Goal: Information Seeking & Learning: Learn about a topic

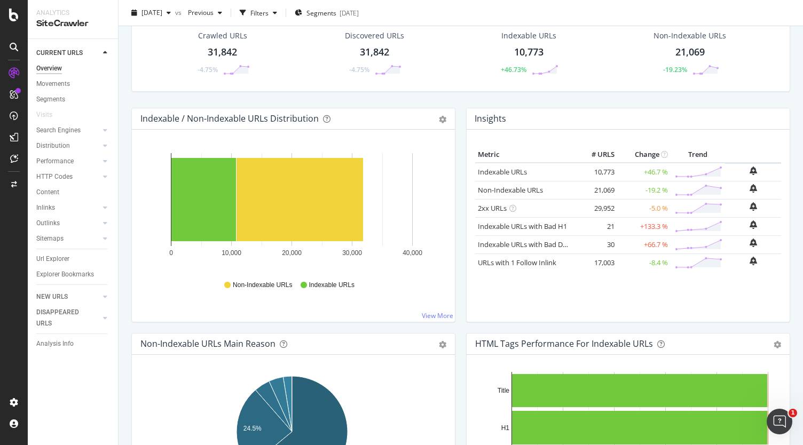
scroll to position [52, 0]
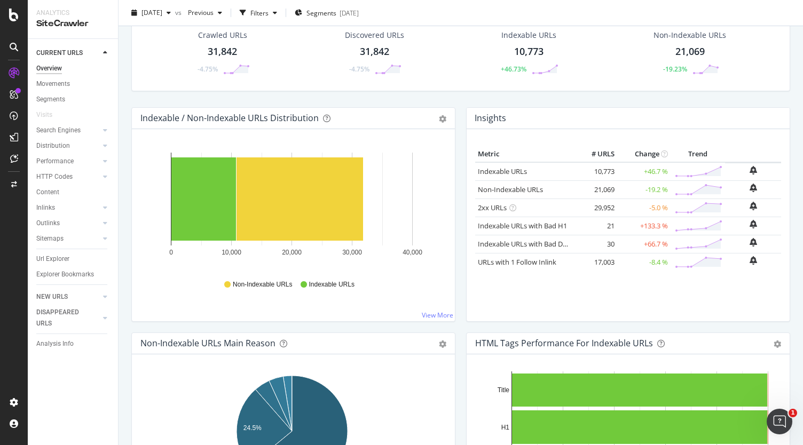
click at [431, 173] on icon "0 10,000 20,000 30,000 40,000" at bounding box center [291, 208] width 302 height 124
click at [509, 208] on icon at bounding box center [512, 207] width 7 height 7
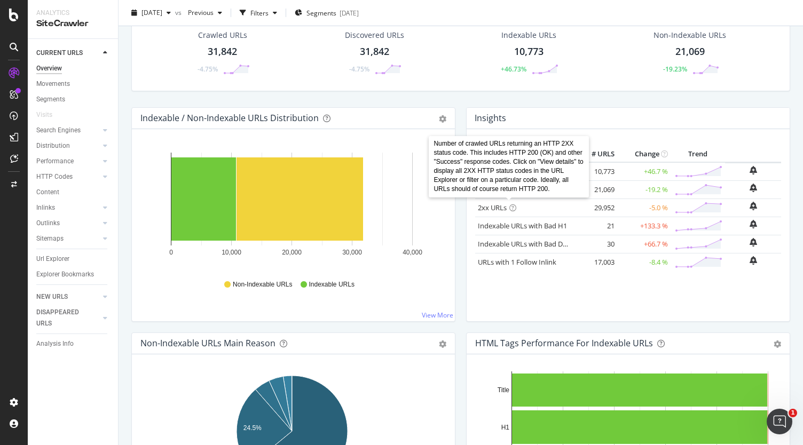
click at [509, 208] on icon at bounding box center [512, 207] width 7 height 7
click at [467, 239] on div "Metric # URLS Change Trend Indexable URLs 10,773 +46.7 % Non-Indexable URLs 21,…" at bounding box center [628, 225] width 323 height 192
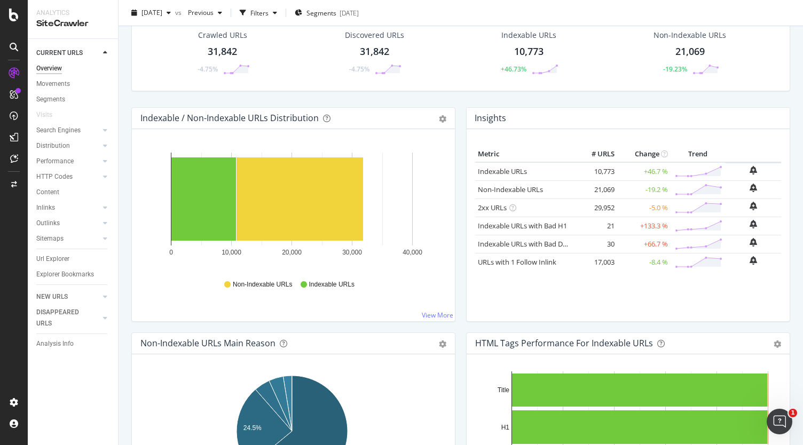
click at [467, 239] on div "Metric # URLS Change Trend Indexable URLs 10,773 +46.7 % Non-Indexable URLs 21,…" at bounding box center [628, 225] width 323 height 192
click at [494, 224] on link "Indexable URLs with Bad H1" at bounding box center [522, 226] width 89 height 10
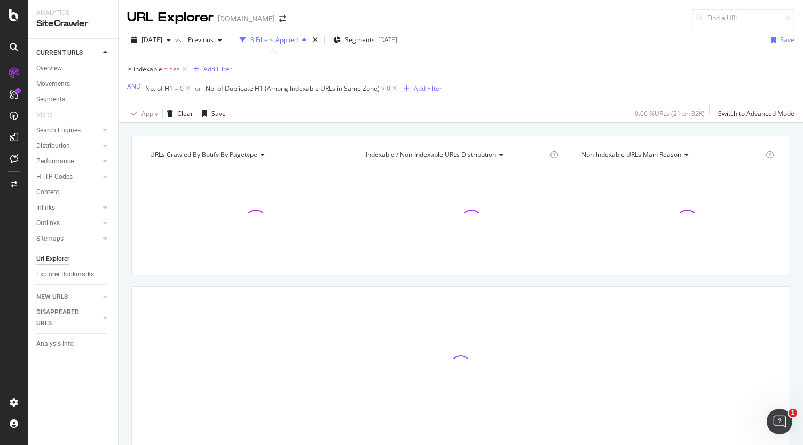
click at [494, 224] on div at bounding box center [461, 220] width 210 height 93
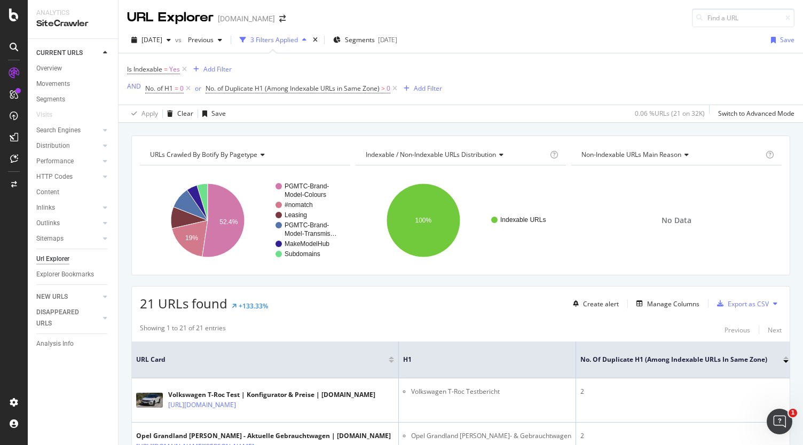
click at [494, 224] on rect "A chart." at bounding box center [460, 220] width 208 height 93
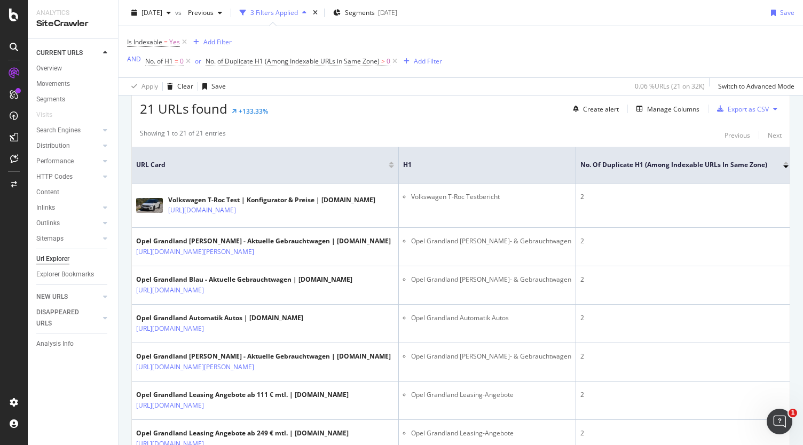
scroll to position [195, 0]
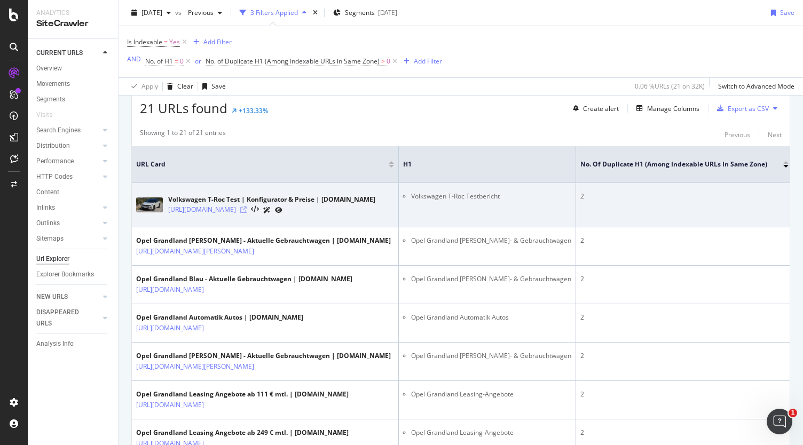
click at [247, 208] on icon at bounding box center [243, 210] width 6 height 6
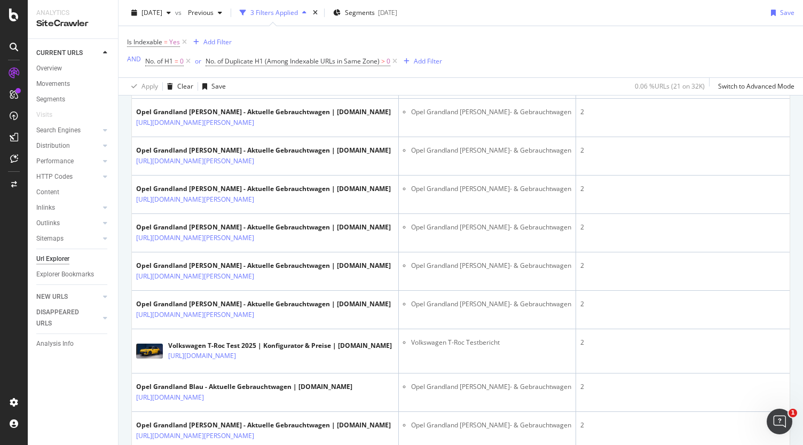
scroll to position [568, 0]
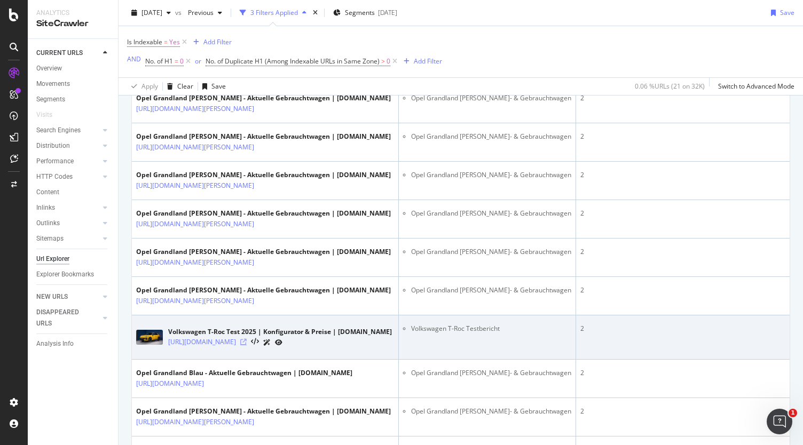
click at [247, 339] on icon at bounding box center [243, 342] width 6 height 6
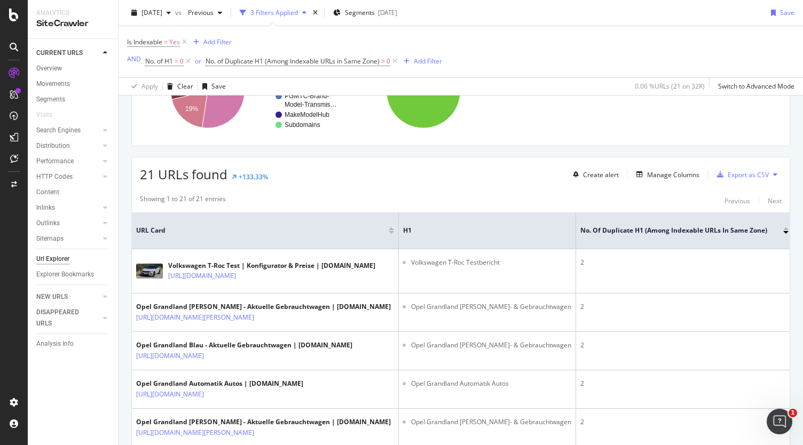
scroll to position [128, 0]
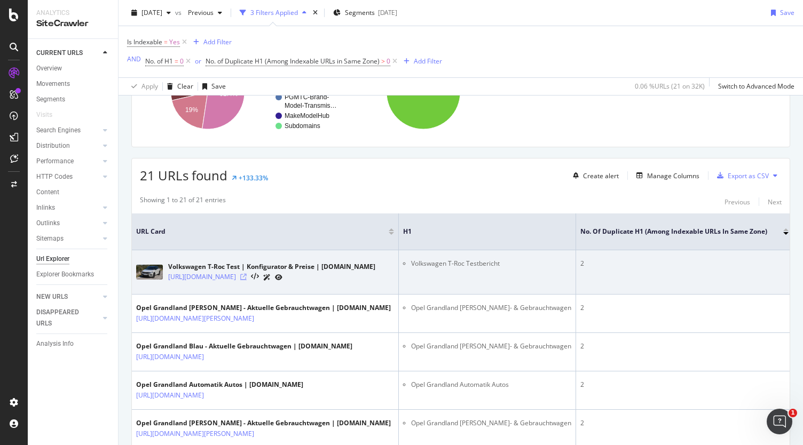
click at [247, 275] on icon at bounding box center [243, 277] width 6 height 6
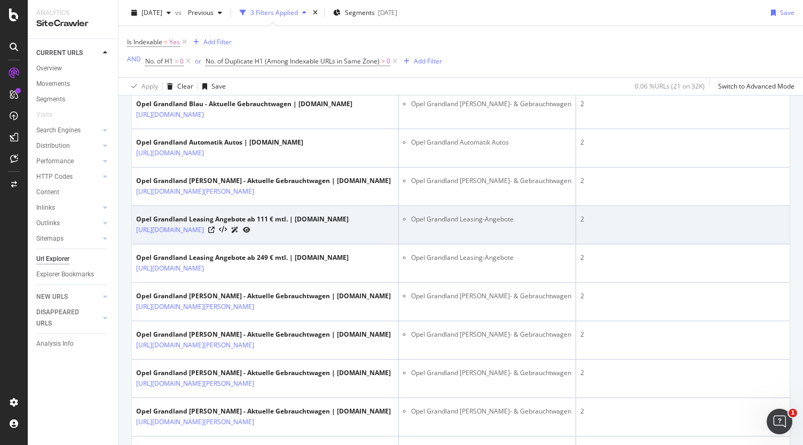
scroll to position [370, 0]
click at [215, 227] on icon at bounding box center [211, 230] width 6 height 6
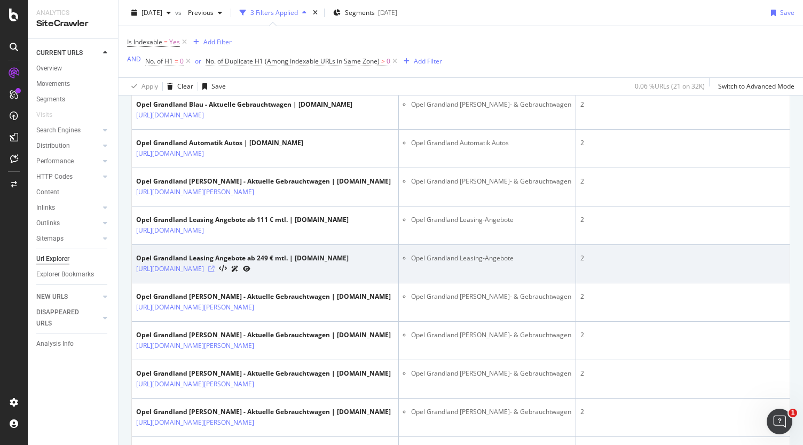
click at [215, 266] on icon at bounding box center [211, 269] width 6 height 6
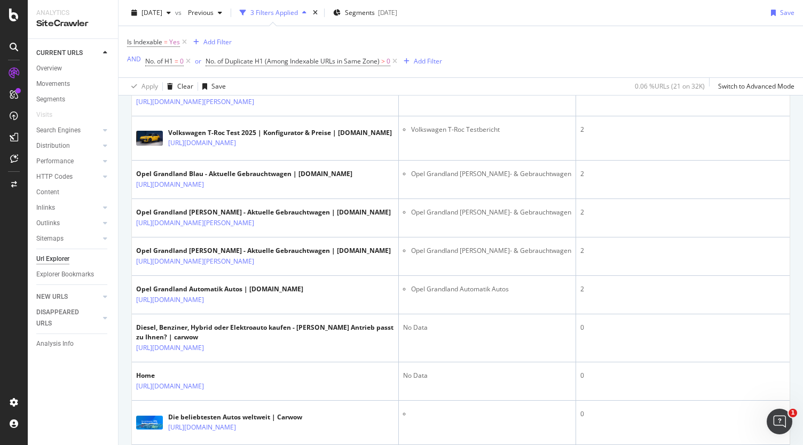
scroll to position [832, 0]
